Goal: Navigation & Orientation: Find specific page/section

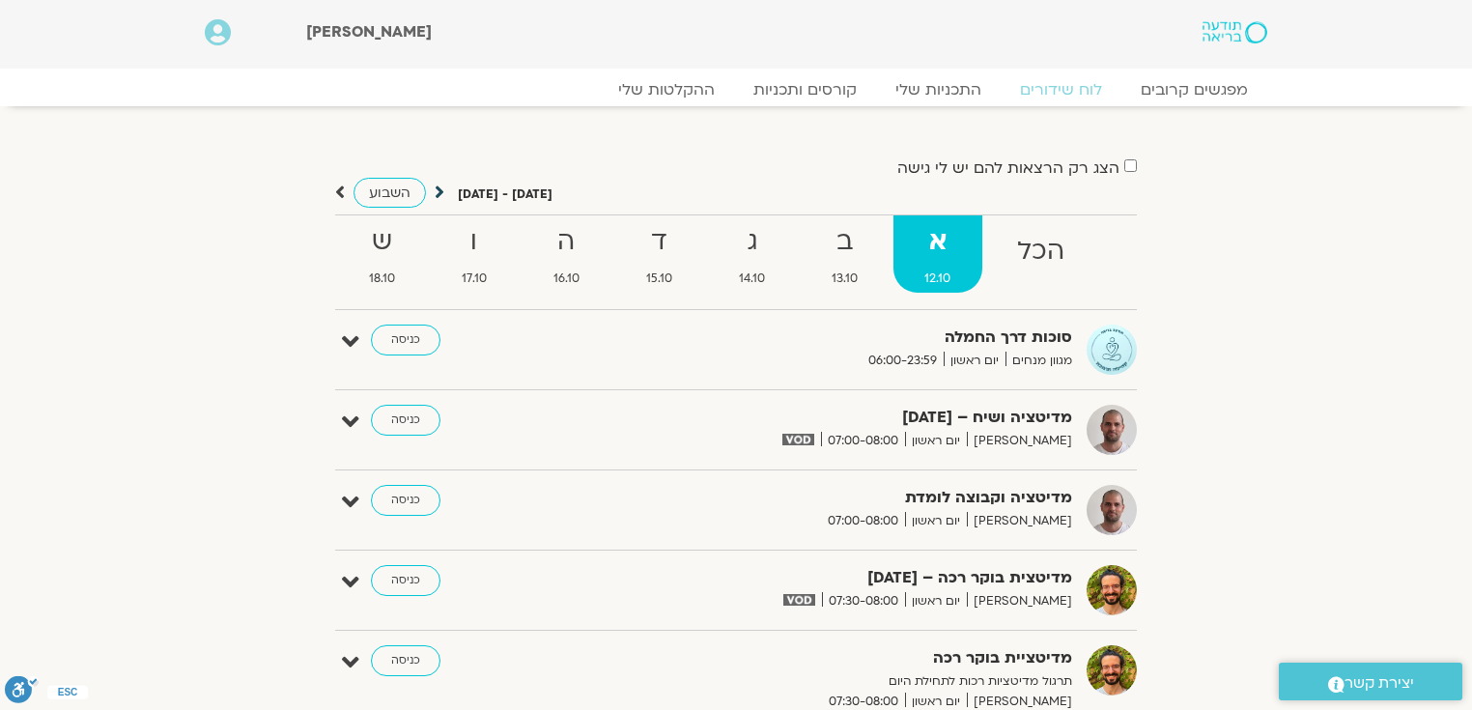
click at [438, 190] on icon at bounding box center [440, 192] width 10 height 19
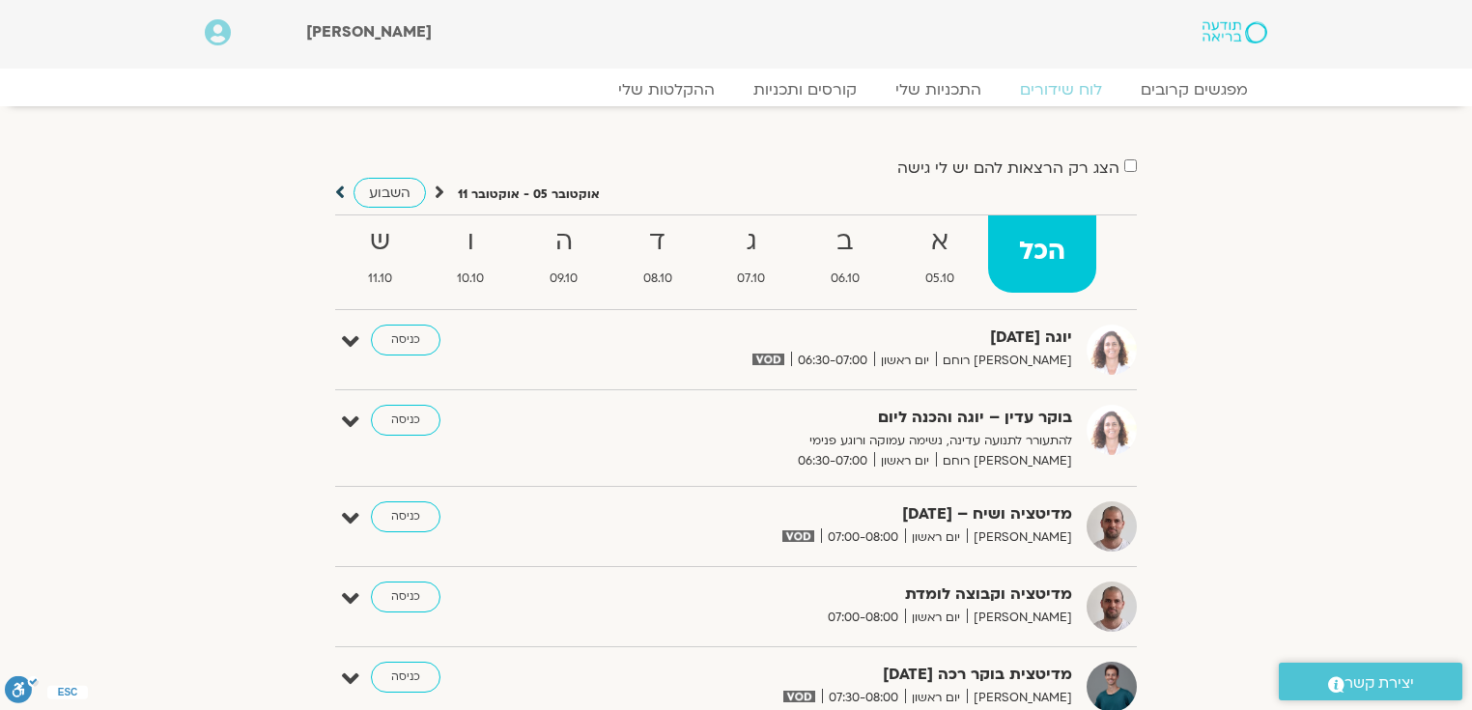
click at [336, 191] on icon at bounding box center [340, 192] width 10 height 19
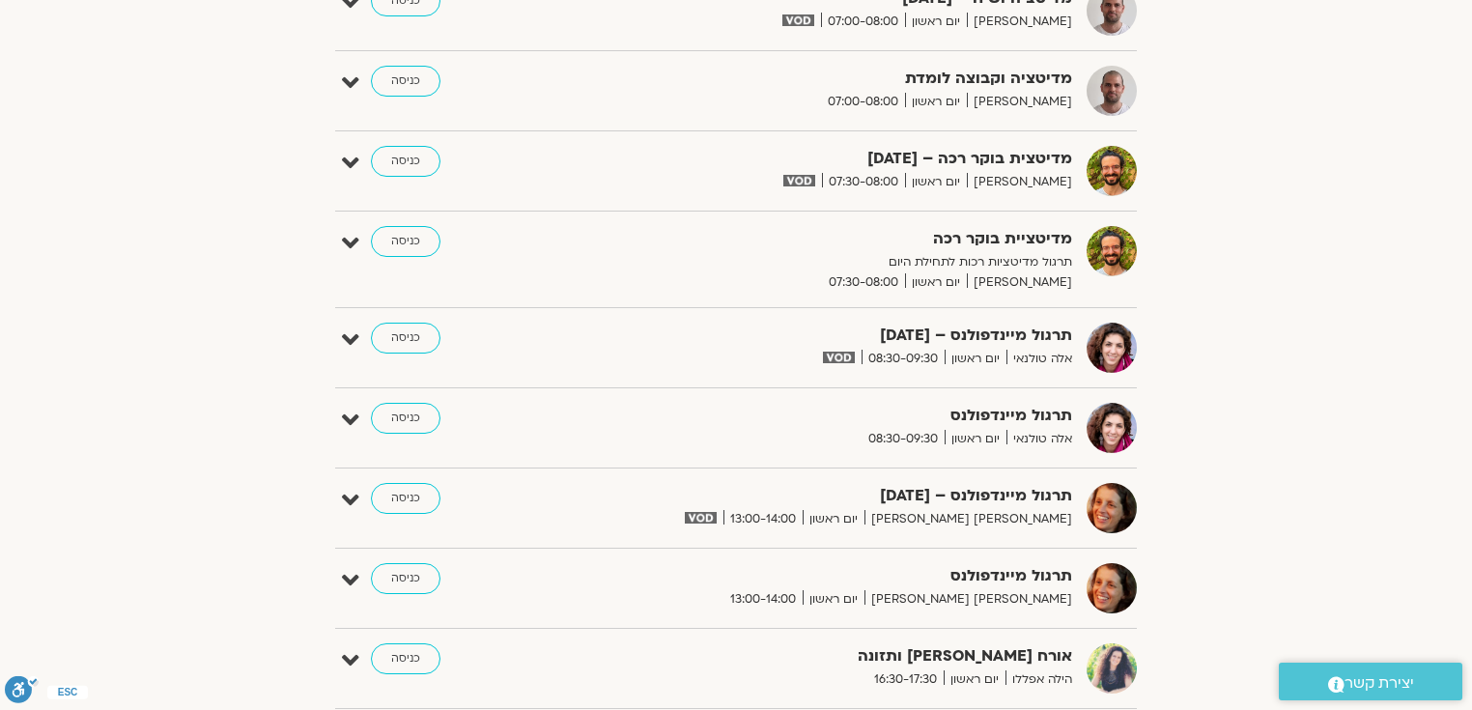
scroll to position [232, 0]
